Goal: Information Seeking & Learning: Understand process/instructions

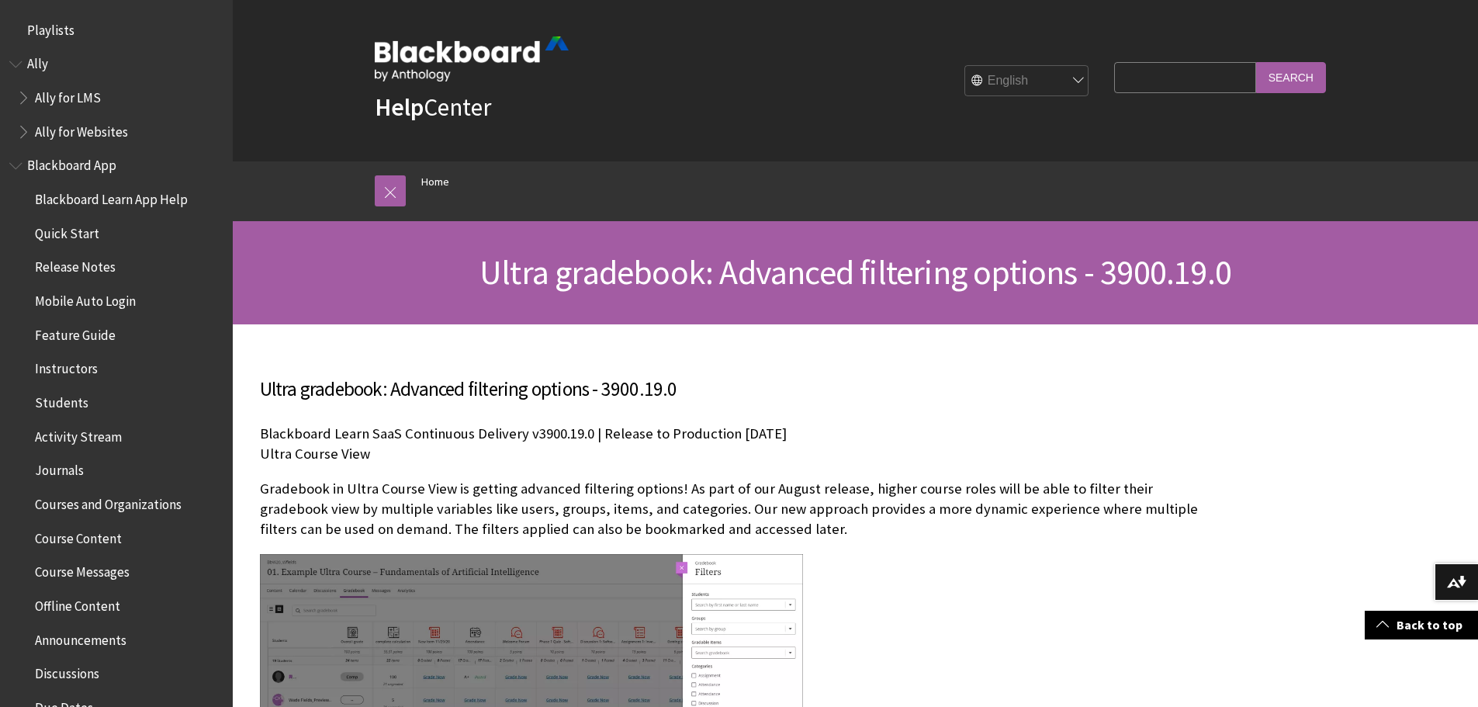
drag, startPoint x: 597, startPoint y: 322, endPoint x: 573, endPoint y: -11, distance: 333.7
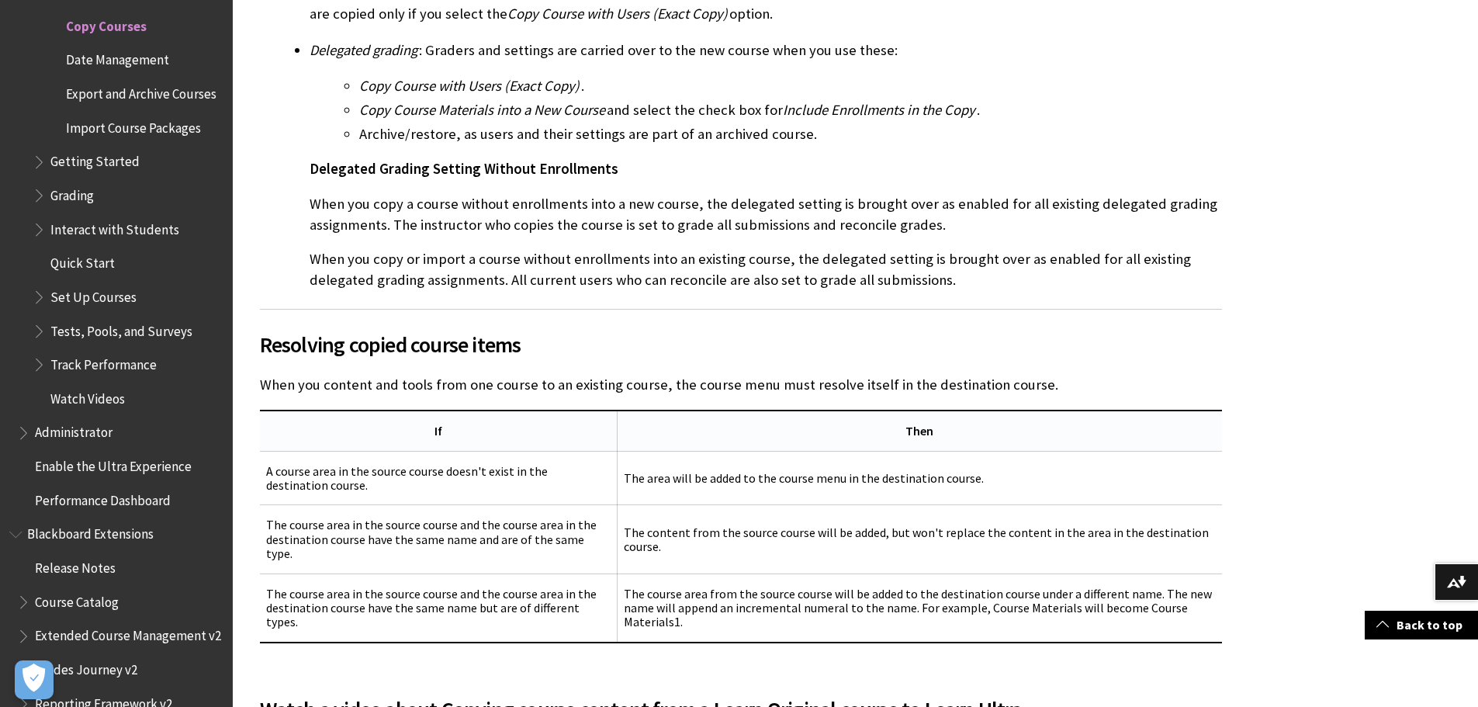
scroll to position [2948, 0]
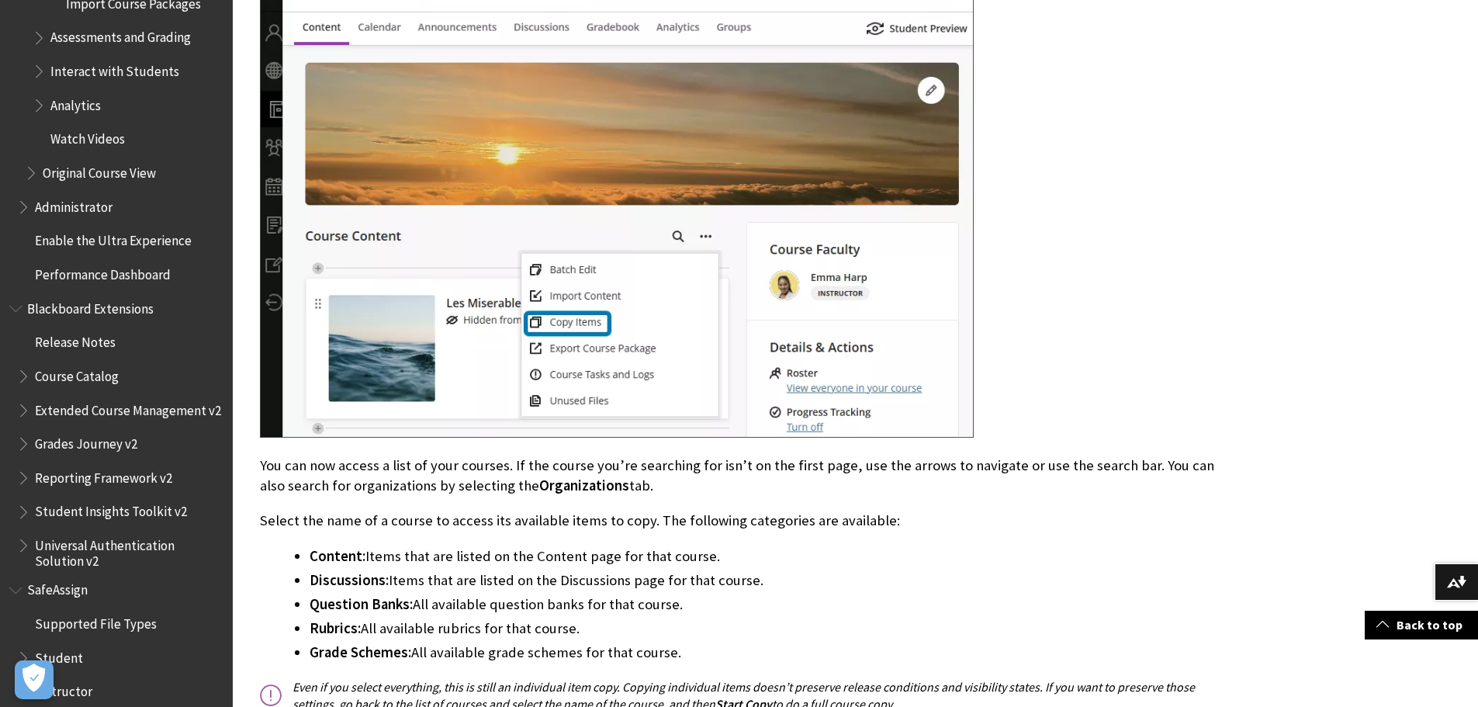
scroll to position [3336, 0]
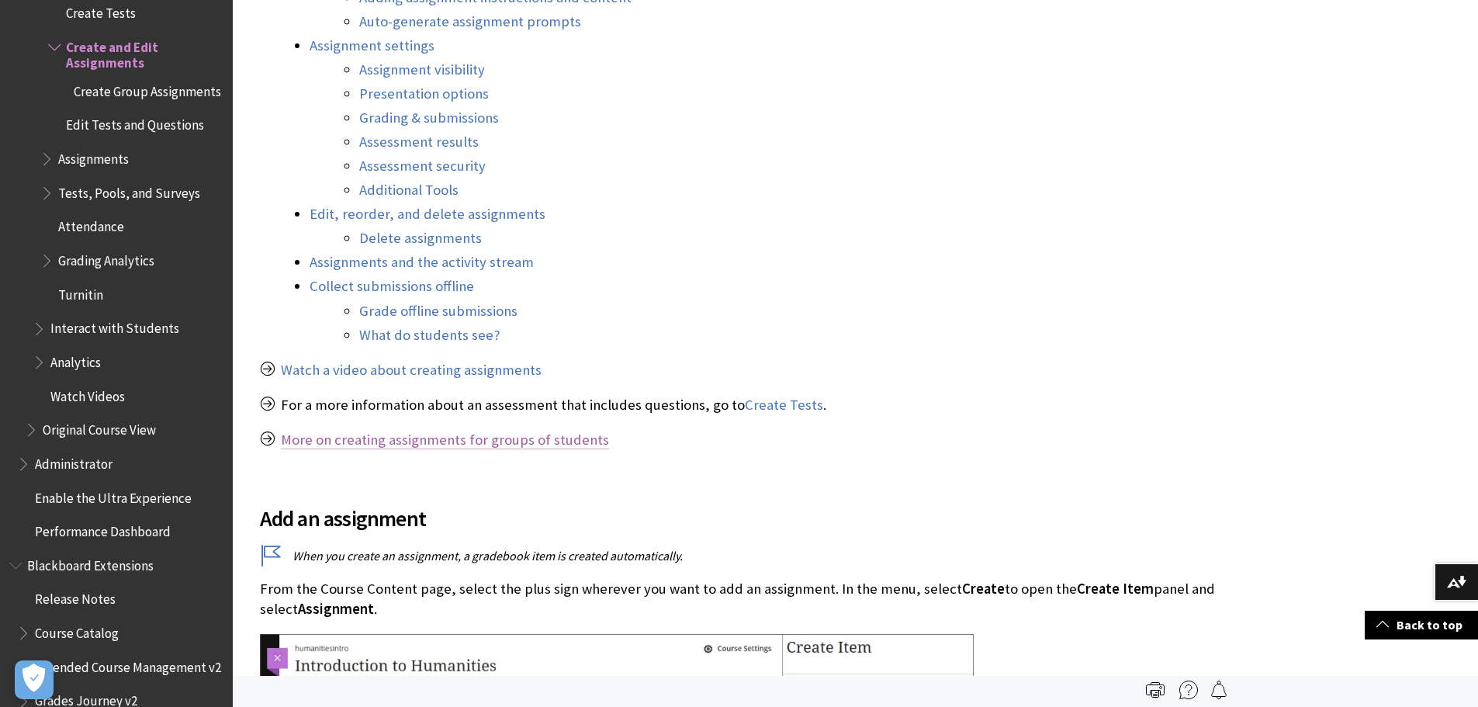
scroll to position [776, 0]
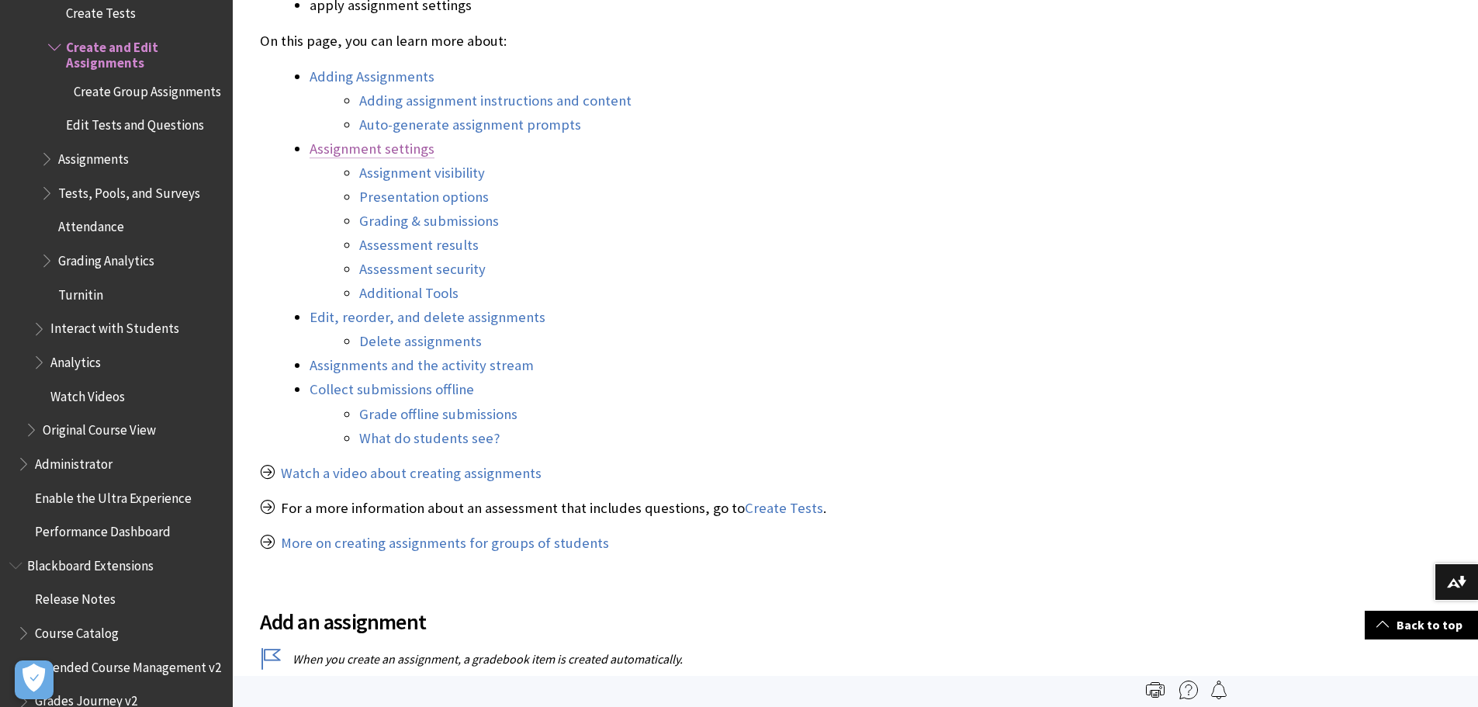
click at [362, 150] on link "Assignment settings" at bounding box center [372, 149] width 125 height 19
click at [353, 147] on link "Assignment settings" at bounding box center [372, 149] width 125 height 19
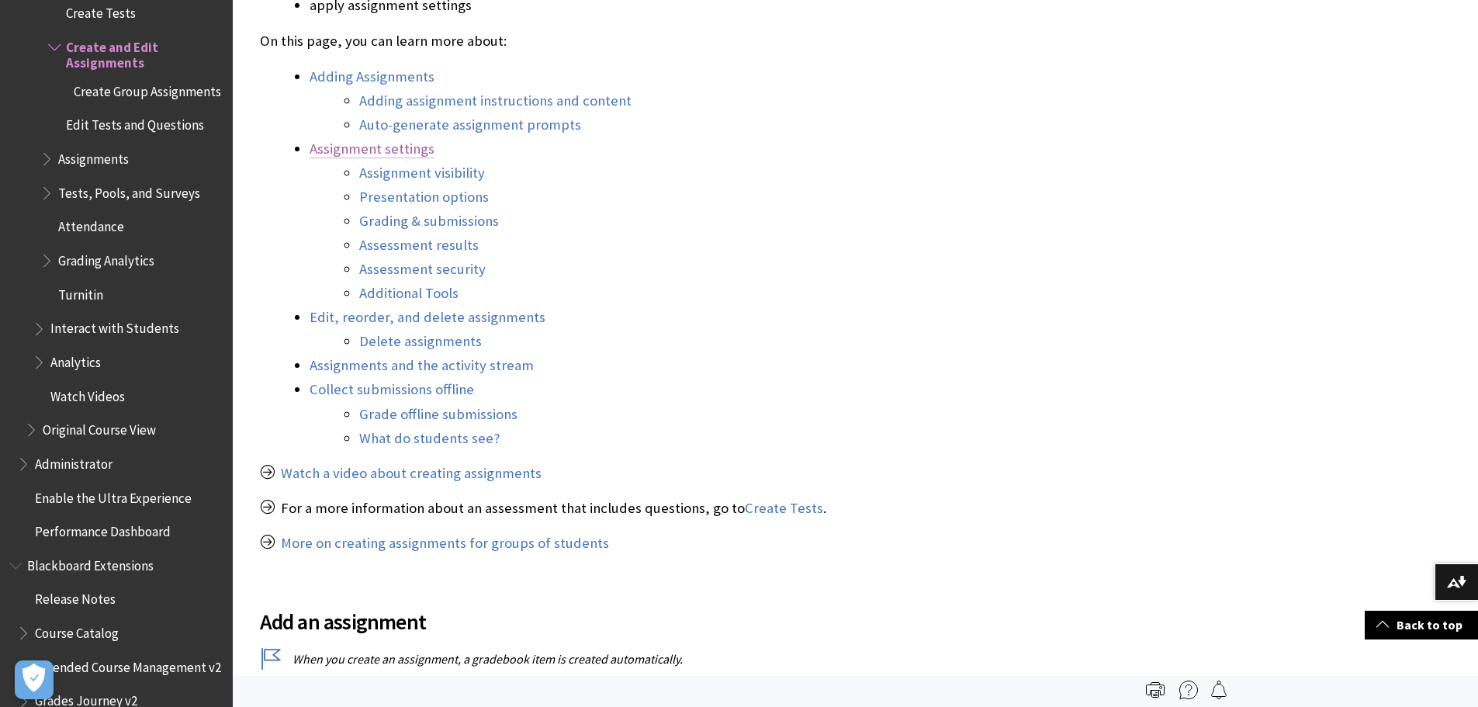
click at [352, 147] on link "Assignment settings" at bounding box center [372, 149] width 125 height 19
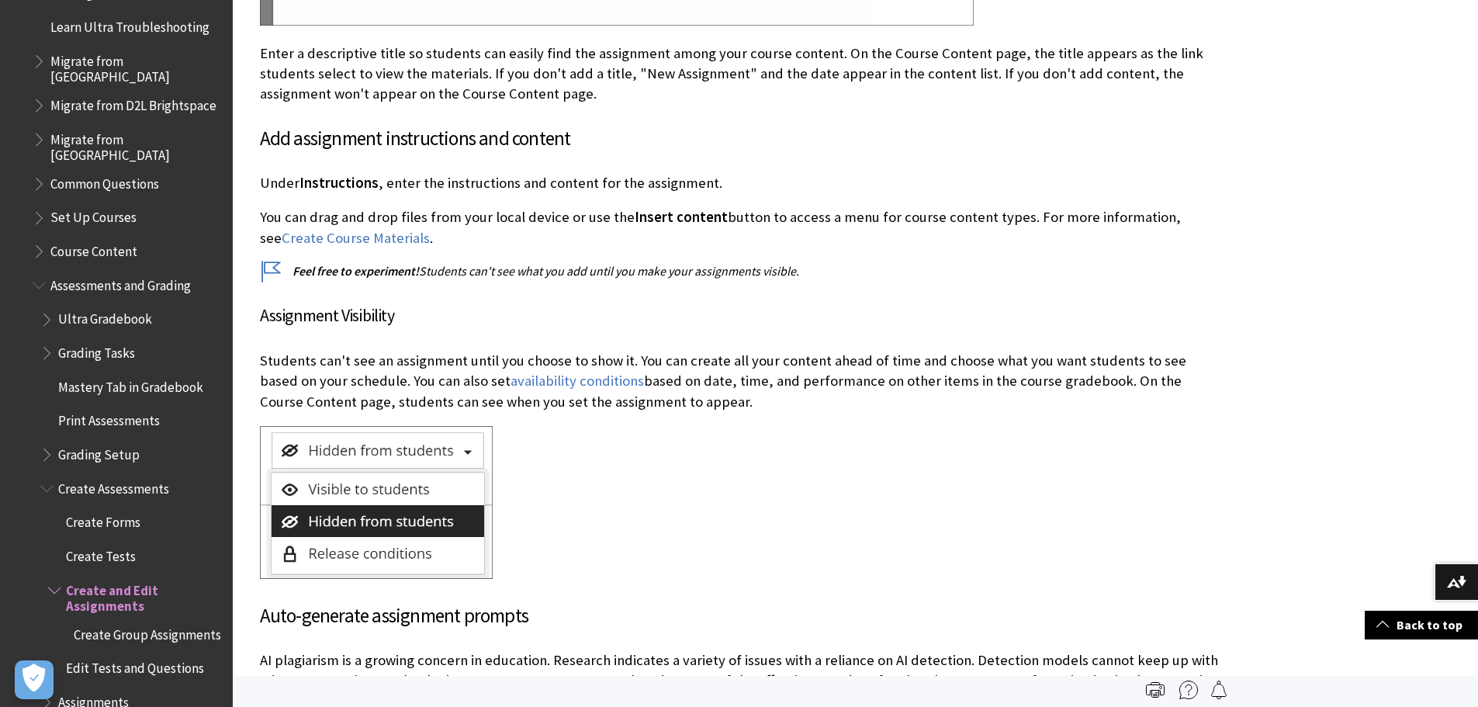
scroll to position [2327, 0]
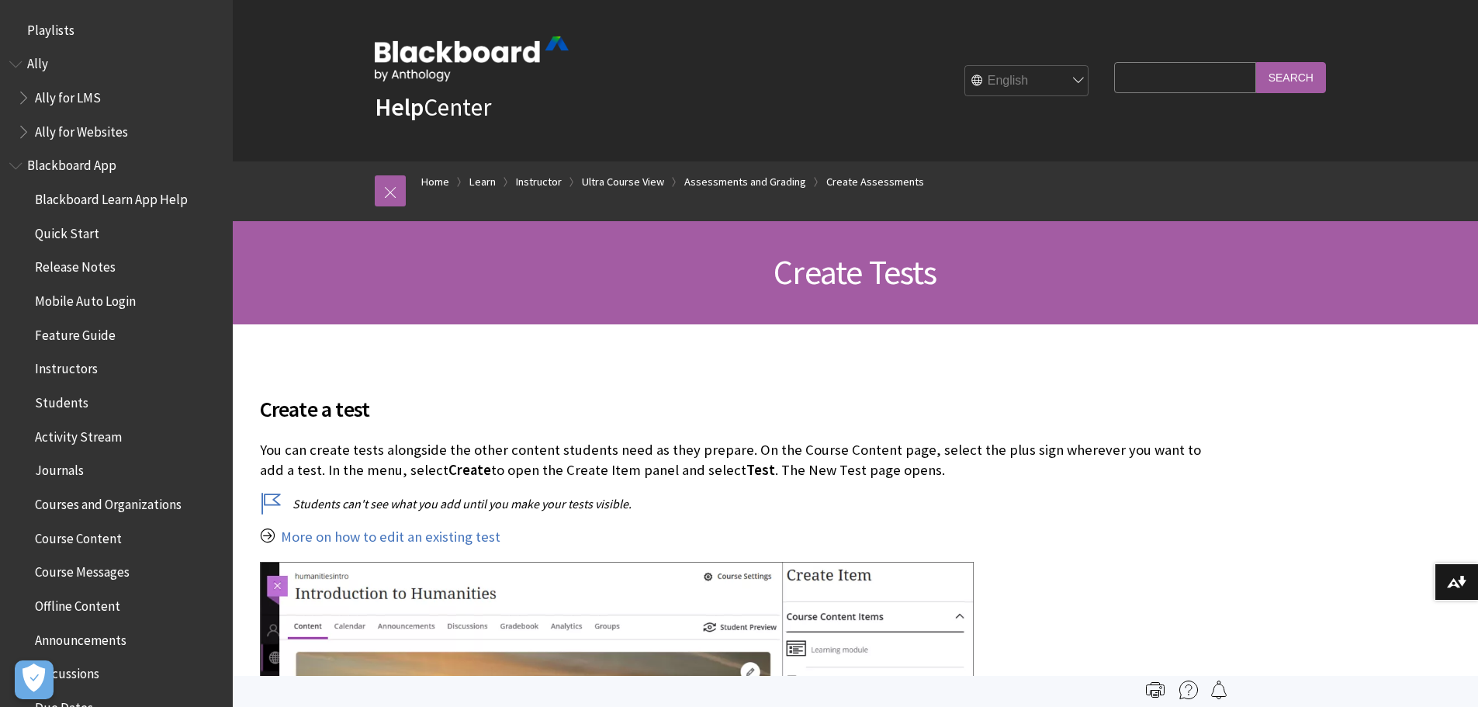
scroll to position [2464, 0]
